Goal: Navigation & Orientation: Find specific page/section

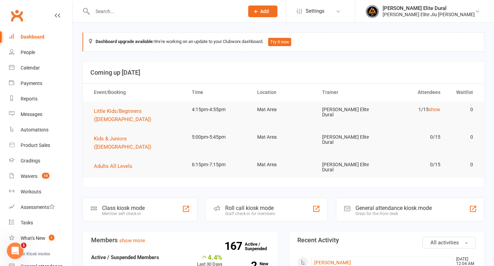
click at [124, 13] on input "text" at bounding box center [164, 12] width 149 height 10
click at [116, 10] on input "text" at bounding box center [164, 12] width 149 height 10
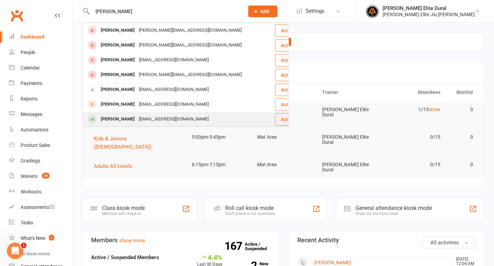
type input "[PERSON_NAME]"
click at [127, 119] on div "[PERSON_NAME]" at bounding box center [118, 119] width 38 height 10
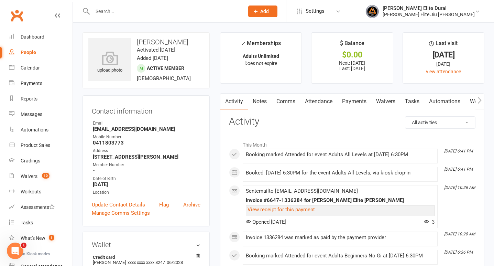
click at [350, 101] on link "Payments" at bounding box center [354, 102] width 34 height 16
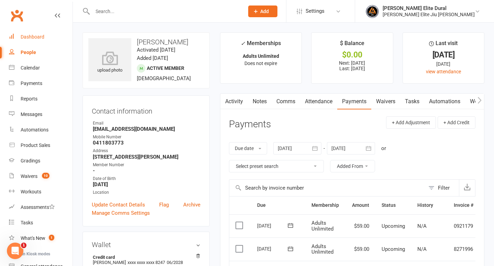
click at [35, 35] on div "Dashboard" at bounding box center [33, 37] width 24 height 6
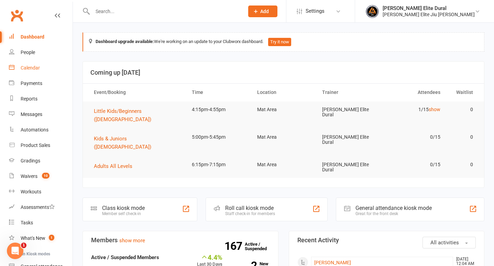
click at [31, 69] on div "Calendar" at bounding box center [30, 68] width 19 height 6
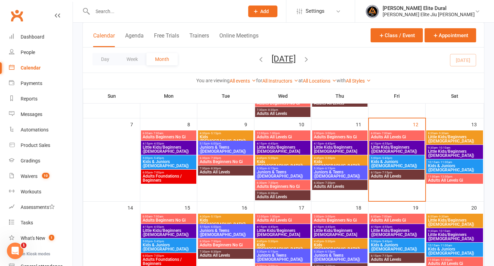
scroll to position [111, 0]
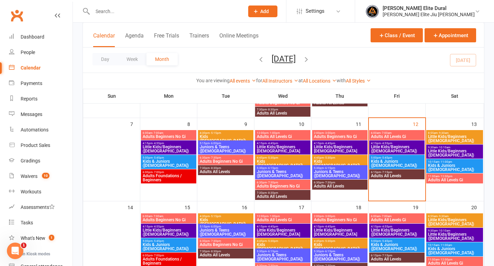
click at [442, 150] on span "Little Kids/Beginners ([DEMOGRAPHIC_DATA])" at bounding box center [455, 153] width 54 height 8
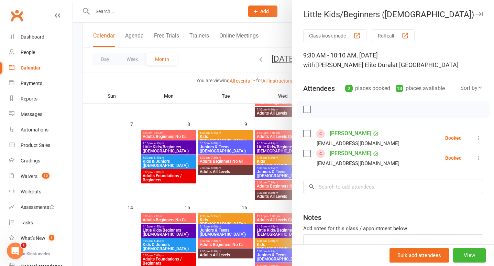
click at [75, 170] on div at bounding box center [283, 133] width 421 height 266
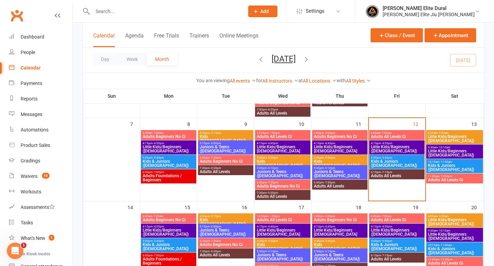
click at [443, 137] on span "Little Kids/Beginners ([DEMOGRAPHIC_DATA])" at bounding box center [455, 138] width 54 height 8
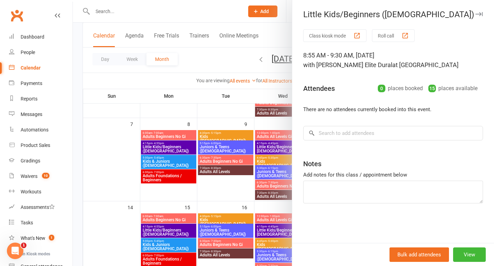
click at [79, 162] on div at bounding box center [283, 133] width 421 height 266
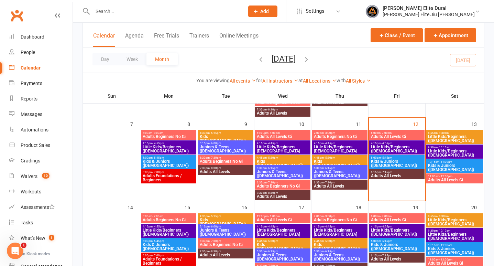
click at [447, 167] on span "Kids & Juniors ([DEMOGRAPHIC_DATA])" at bounding box center [455, 167] width 54 height 8
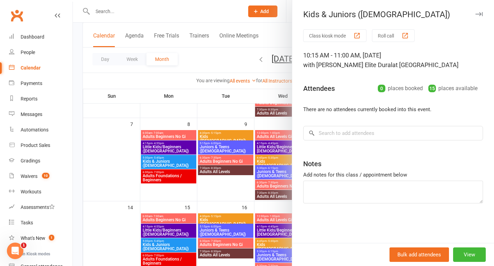
click at [80, 170] on div at bounding box center [283, 133] width 421 height 266
